Goal: Task Accomplishment & Management: Use online tool/utility

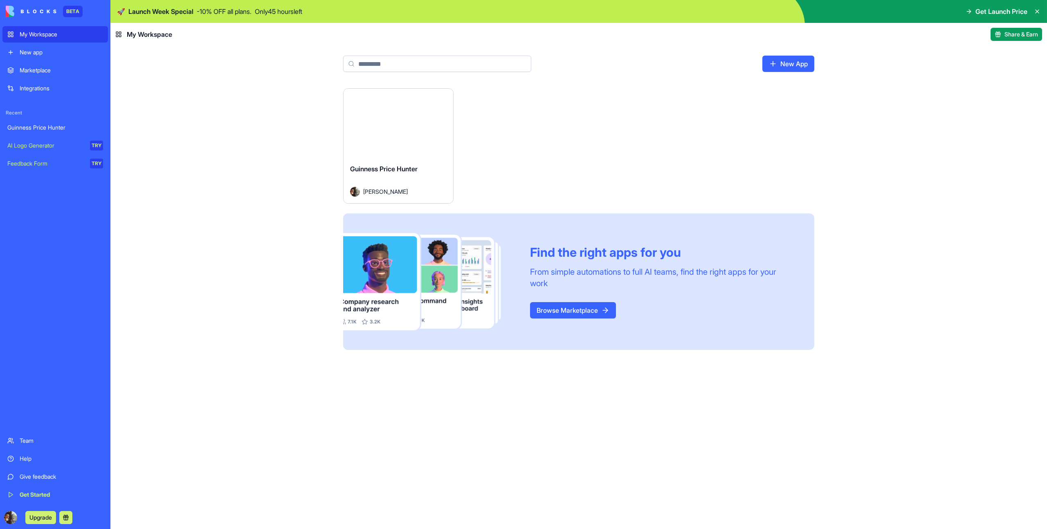
click at [402, 124] on button "Launch" at bounding box center [398, 123] width 61 height 16
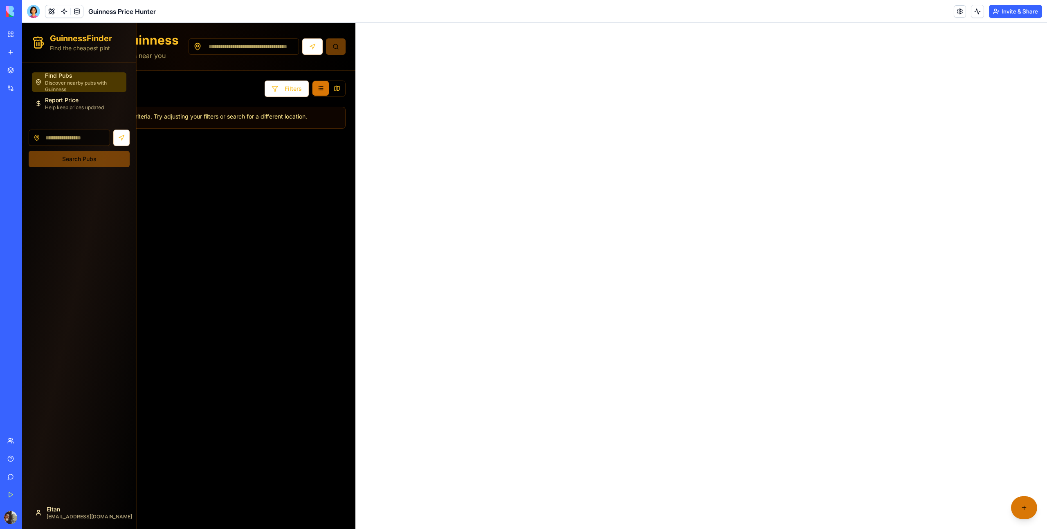
click at [526, 97] on div "GuinnessFinder Find the cheapest pint Find Pubs Discover nearby pubs with Guinn…" at bounding box center [534, 276] width 1025 height 506
click at [1013, 13] on button "Invite & Share" at bounding box center [1015, 11] width 53 height 13
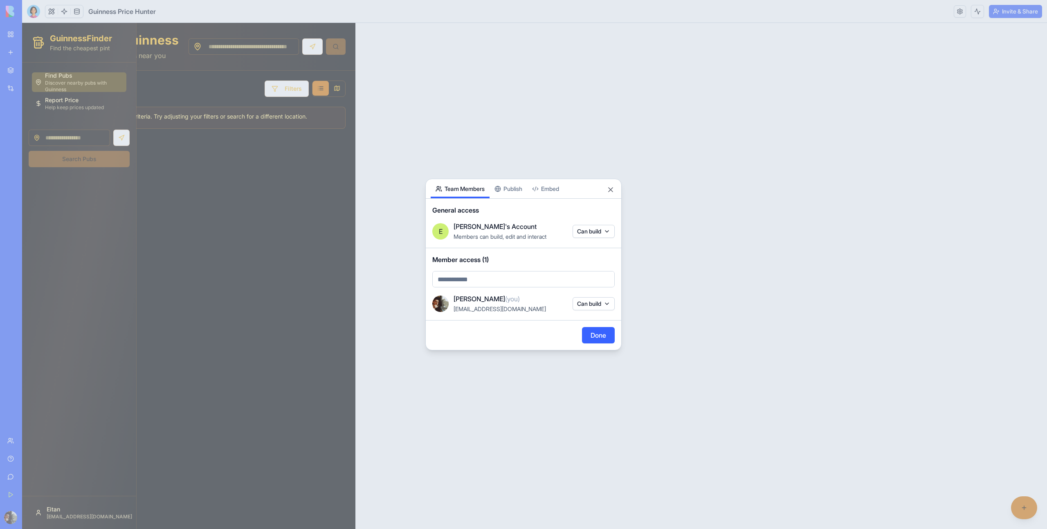
click at [517, 190] on button "Publish" at bounding box center [509, 188] width 38 height 19
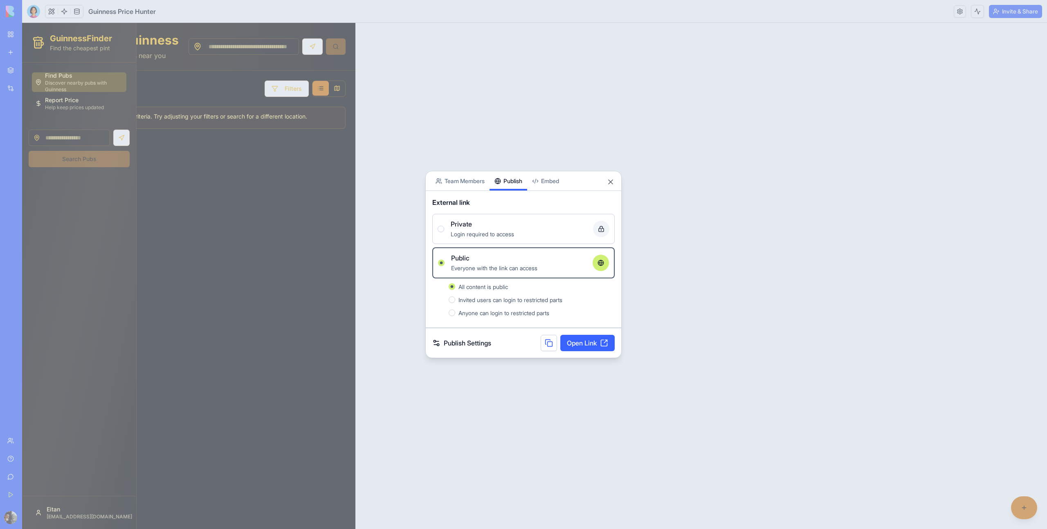
click at [551, 342] on button at bounding box center [549, 343] width 16 height 16
click at [611, 184] on button "Close" at bounding box center [611, 182] width 8 height 8
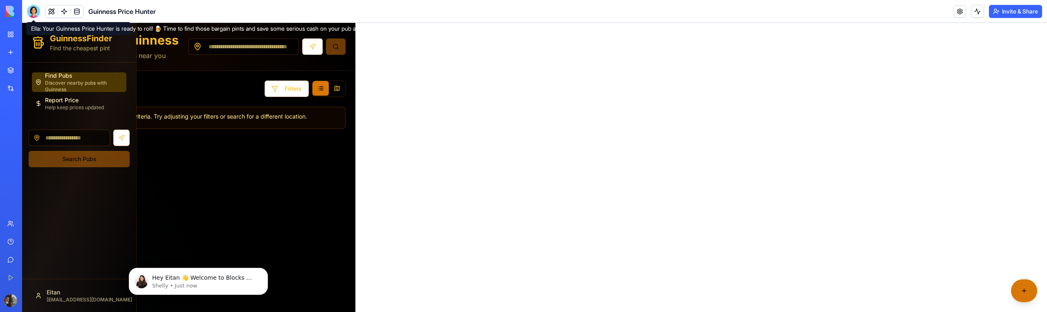
click at [33, 8] on div at bounding box center [33, 11] width 13 height 13
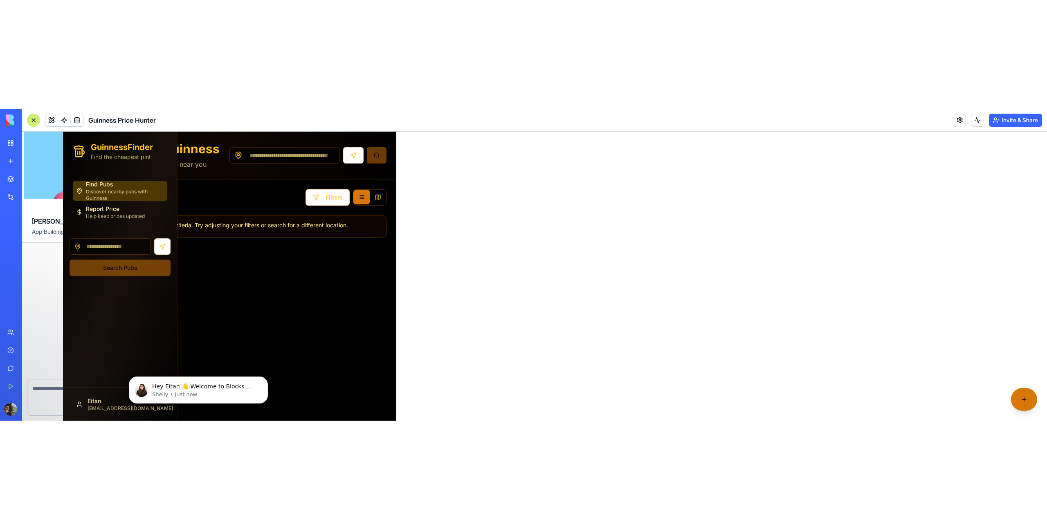
scroll to position [196, 0]
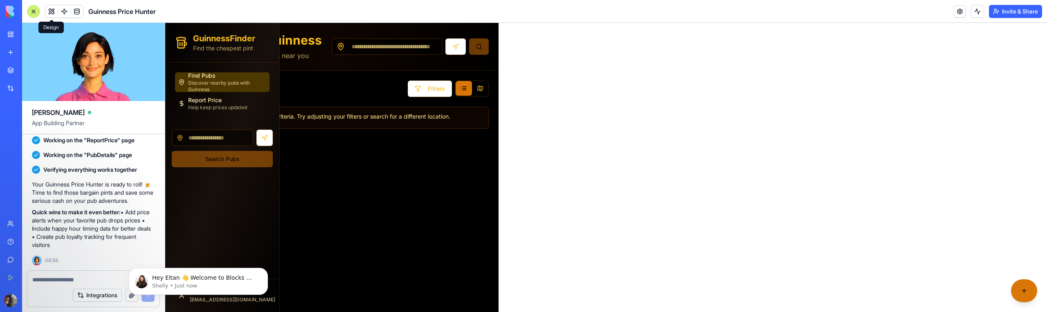
click at [55, 13] on button at bounding box center [51, 11] width 12 height 12
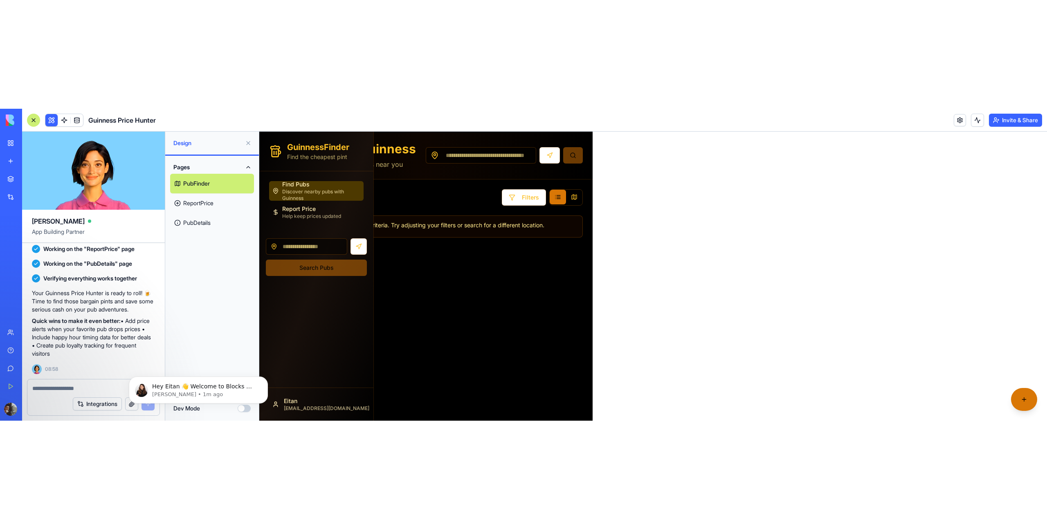
scroll to position [0, 0]
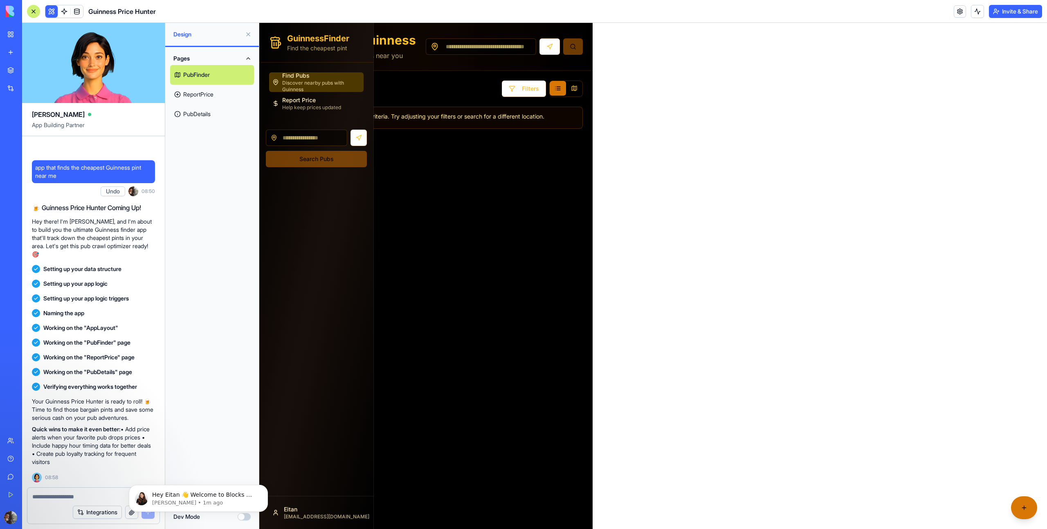
click at [243, 517] on body "Hey Eitan 👋 Welcome to Blocks 🙌 I'm here if you have any questions! Shelly • 1m…" at bounding box center [198, 496] width 157 height 51
click at [264, 486] on icon "Dismiss notification" at bounding box center [265, 487] width 4 height 4
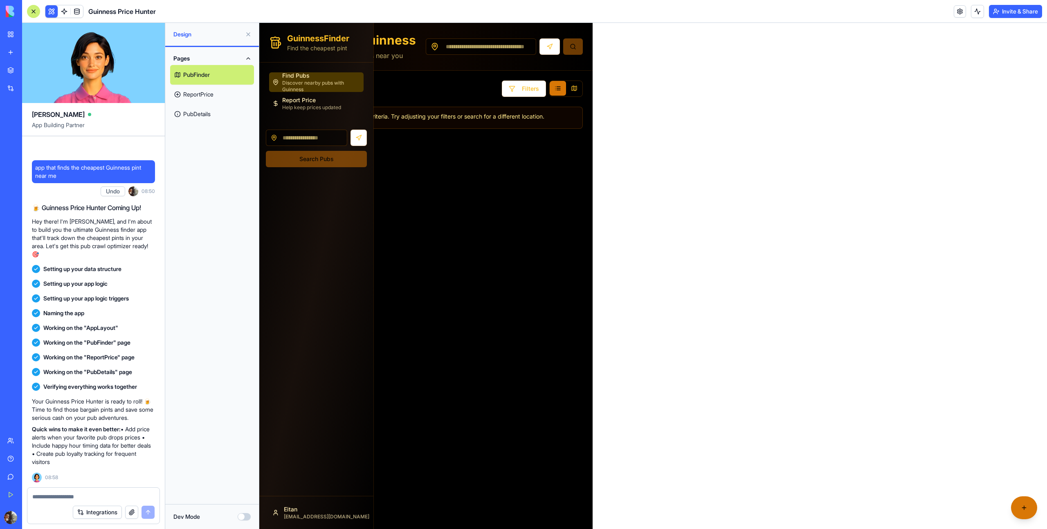
click at [247, 516] on button "Dev Mode" at bounding box center [244, 516] width 13 height 7
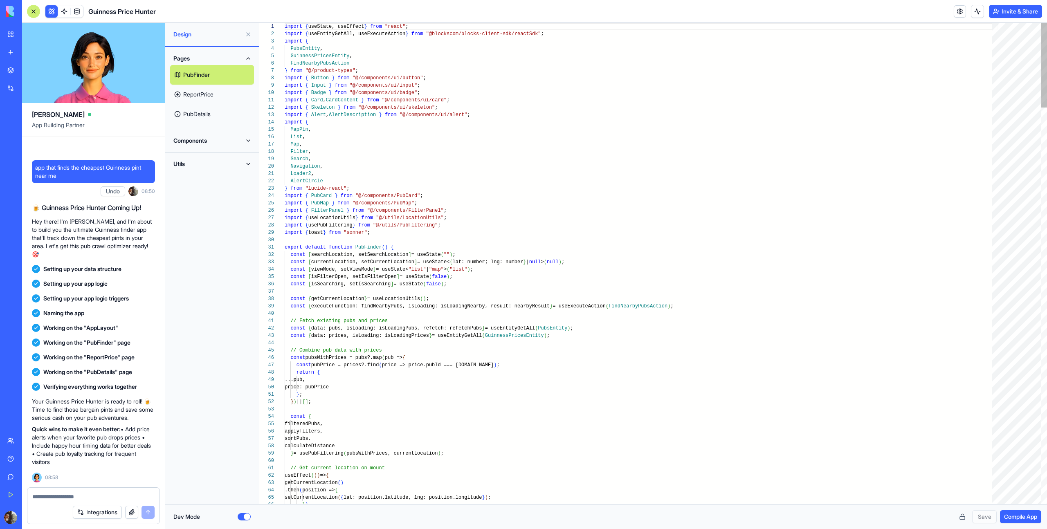
scroll to position [74, 0]
click at [198, 145] on button "Components" at bounding box center [212, 140] width 84 height 13
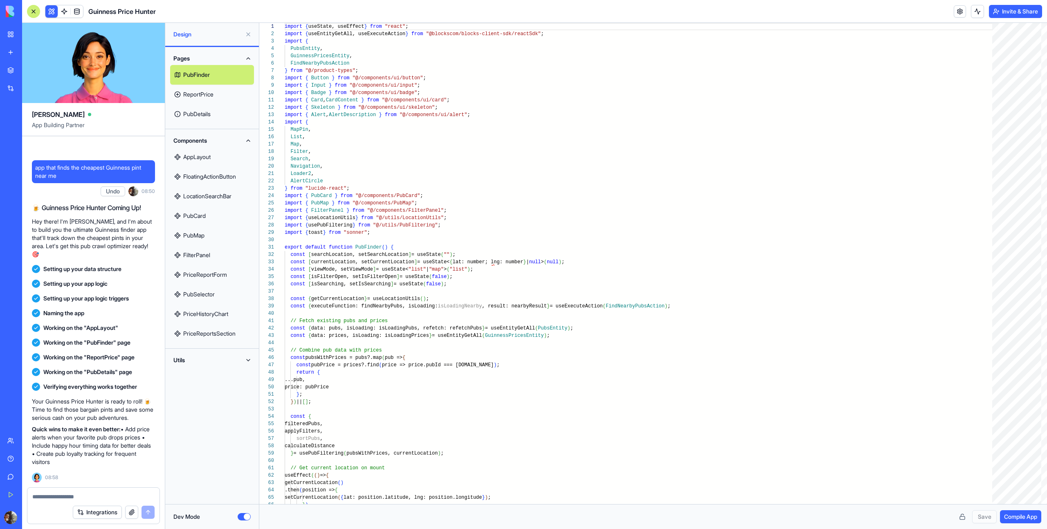
click at [200, 159] on link "AppLayout" at bounding box center [212, 157] width 84 height 20
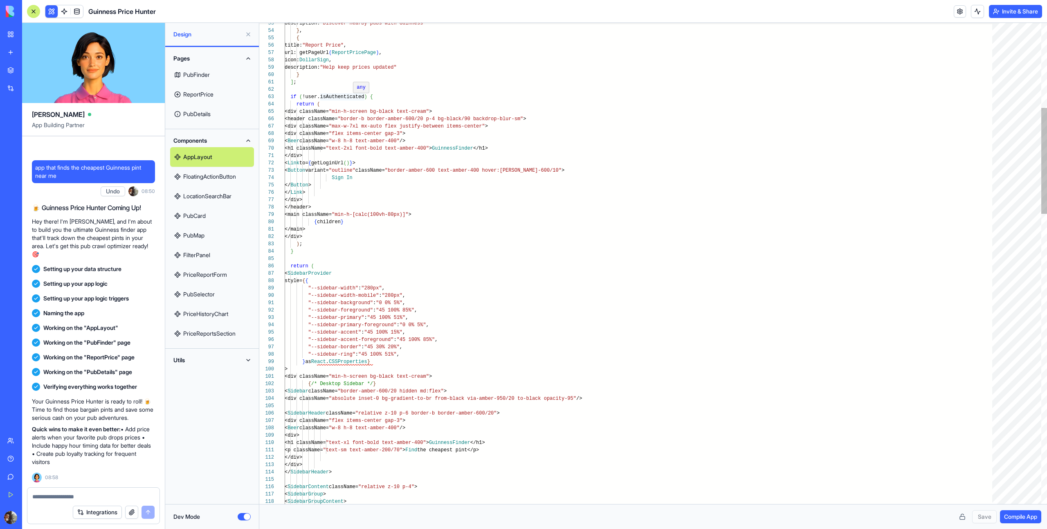
type textarea "**********"
drag, startPoint x: 364, startPoint y: 95, endPoint x: 303, endPoint y: 96, distance: 61.4
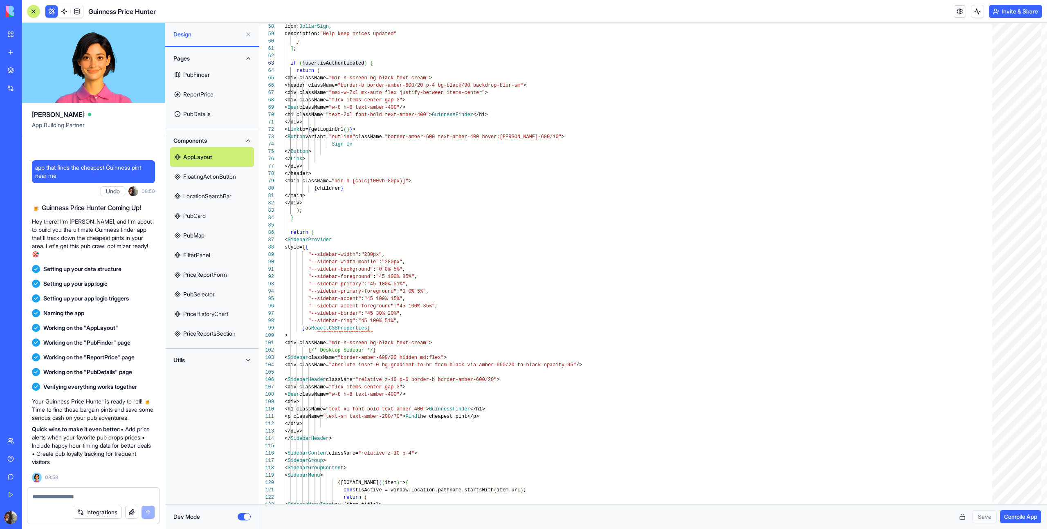
click at [244, 515] on button "Dev Mode" at bounding box center [244, 516] width 13 height 7
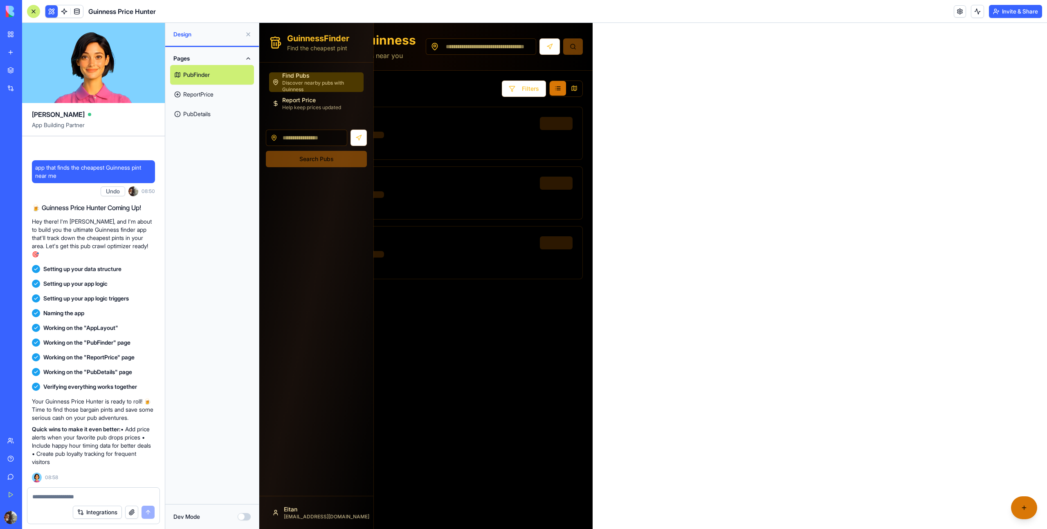
click at [34, 11] on div at bounding box center [33, 11] width 13 height 13
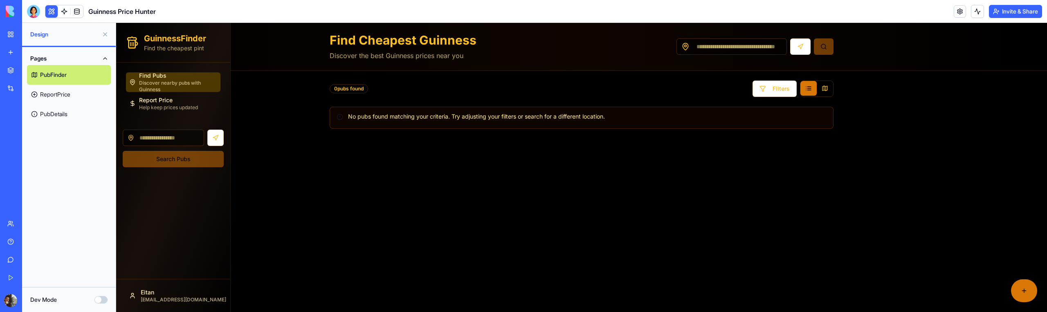
click at [81, 95] on link "ReportPrice" at bounding box center [69, 95] width 84 height 20
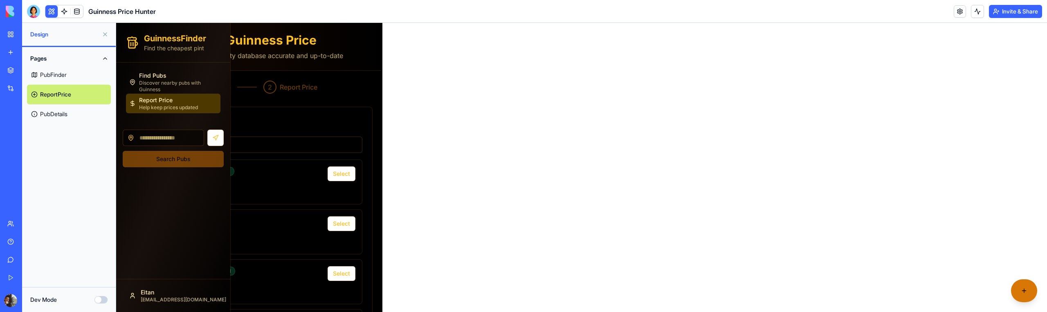
click at [68, 121] on link "PubDetails" at bounding box center [69, 114] width 84 height 20
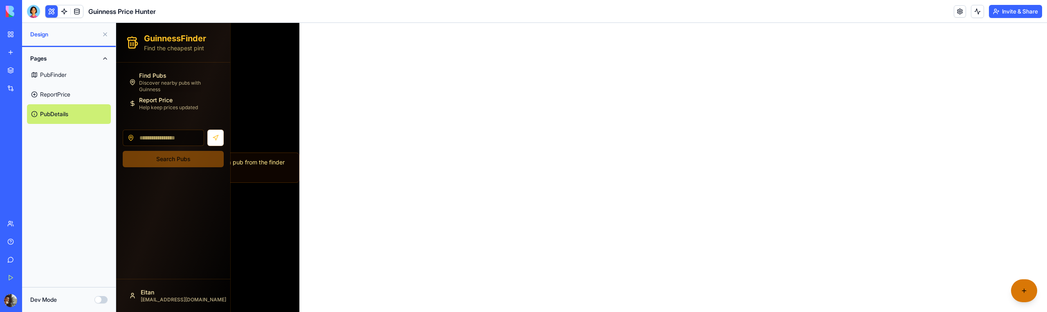
click at [68, 78] on link "PubFinder" at bounding box center [69, 75] width 84 height 20
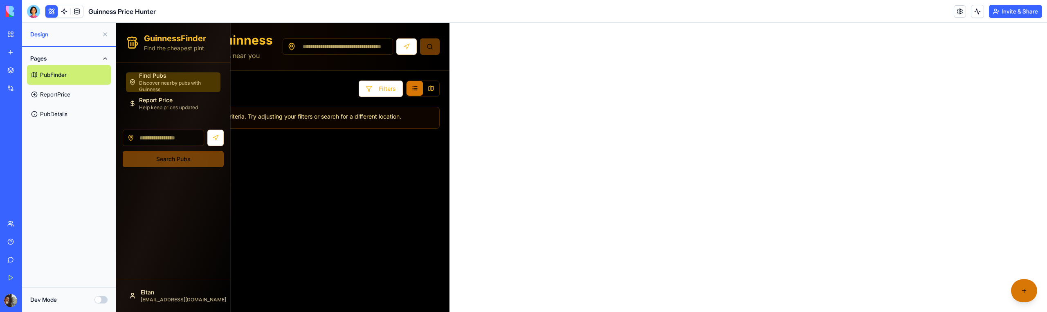
click at [66, 89] on link "ReportPrice" at bounding box center [69, 95] width 84 height 20
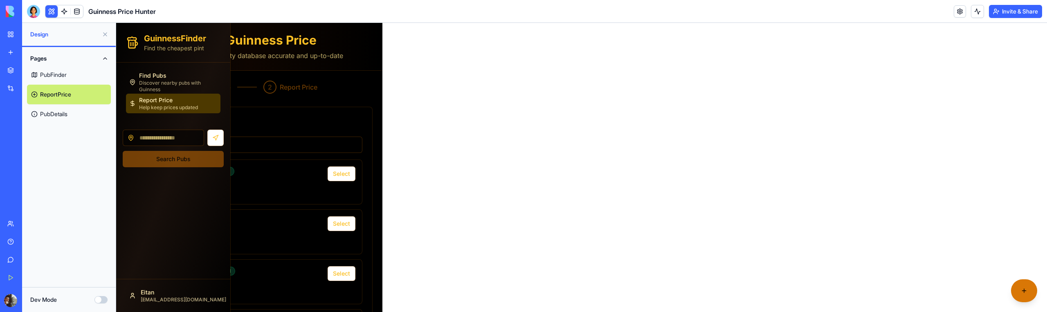
click at [66, 116] on link "PubDetails" at bounding box center [69, 114] width 84 height 20
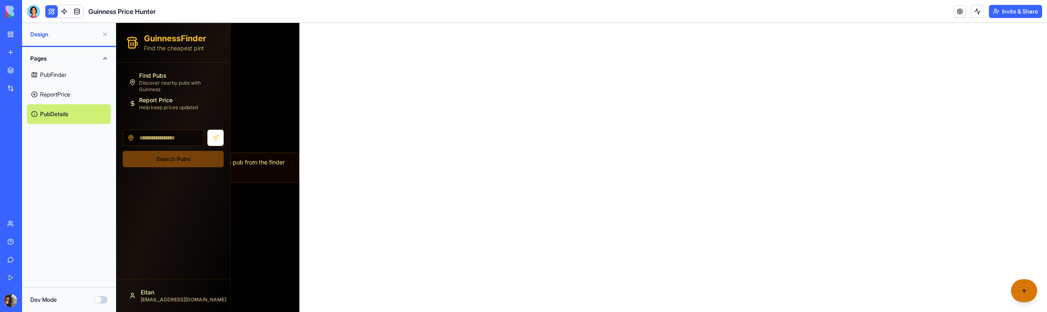
click at [68, 74] on link "PubFinder" at bounding box center [69, 75] width 84 height 20
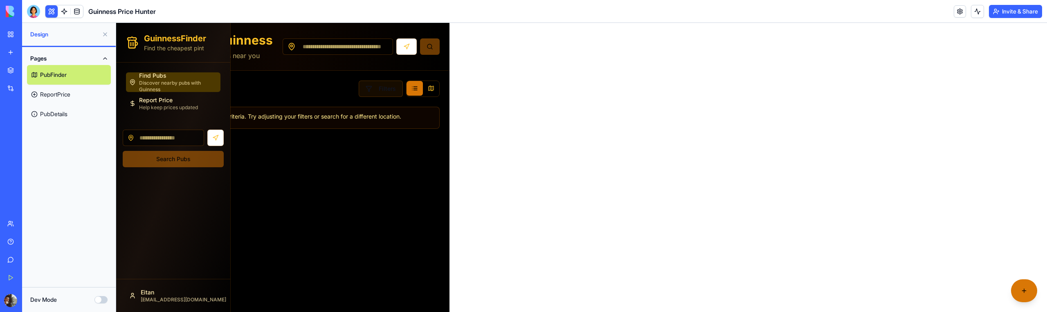
click at [387, 92] on button "Filters" at bounding box center [381, 89] width 44 height 16
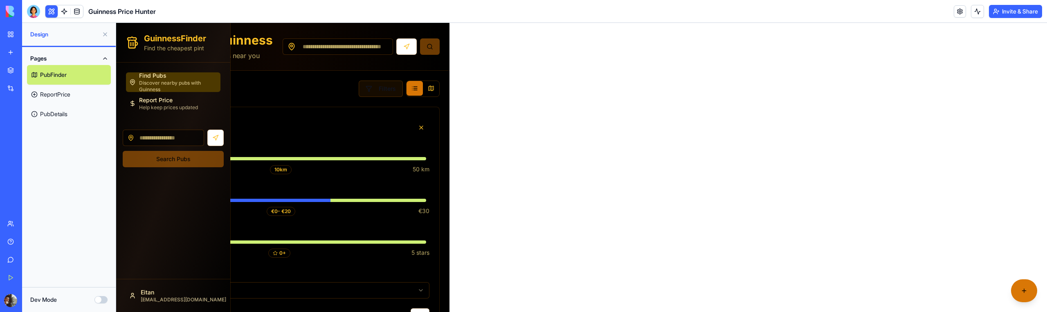
click at [387, 93] on button "Filters" at bounding box center [381, 89] width 44 height 16
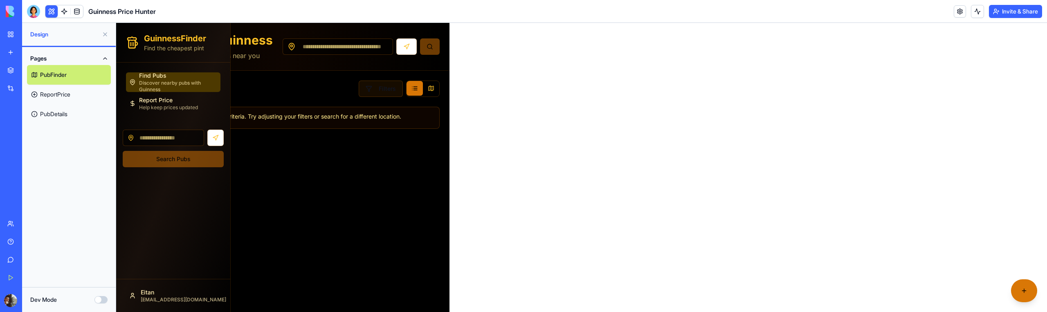
click at [387, 93] on button "Filters" at bounding box center [381, 89] width 44 height 16
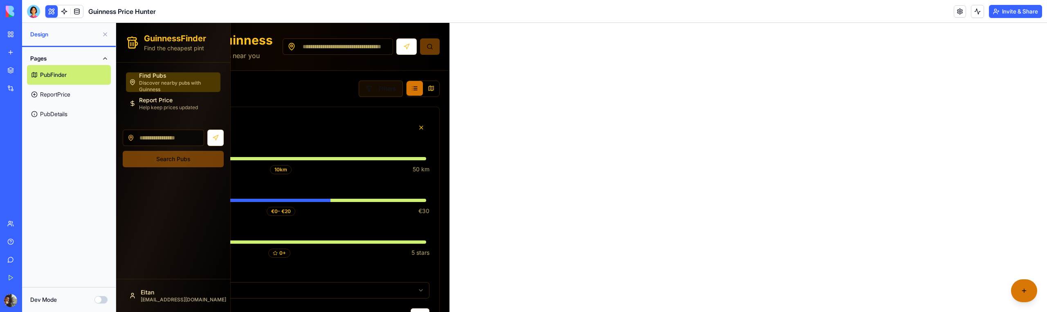
click at [387, 93] on button "Filters" at bounding box center [381, 89] width 44 height 16
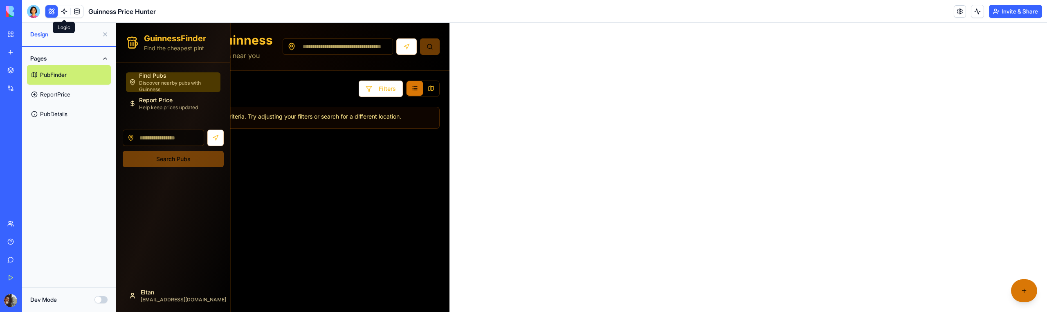
click at [68, 15] on link at bounding box center [64, 11] width 12 height 12
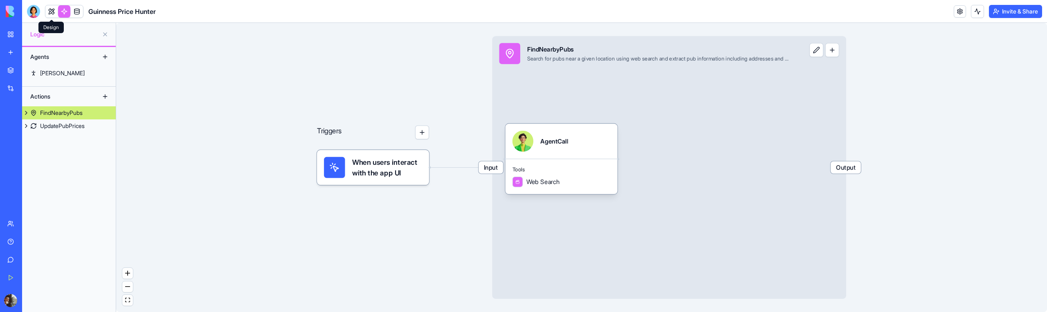
click at [56, 7] on link at bounding box center [51, 11] width 12 height 12
